Goal: Check status: Check status

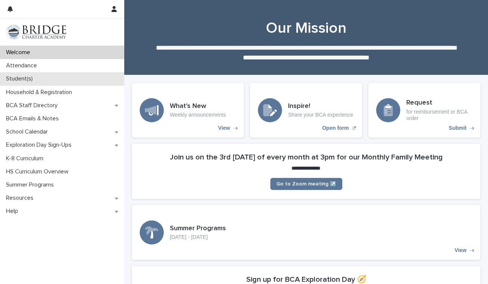
click at [29, 78] on p "Student(s)" at bounding box center [21, 78] width 36 height 7
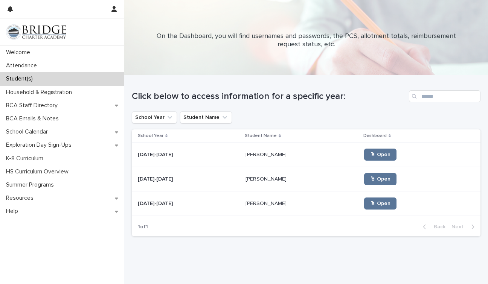
click at [260, 206] on p "[PERSON_NAME]" at bounding box center [266, 203] width 43 height 8
click at [248, 154] on p "[PERSON_NAME]" at bounding box center [266, 154] width 43 height 8
